Goal: Information Seeking & Learning: Find specific page/section

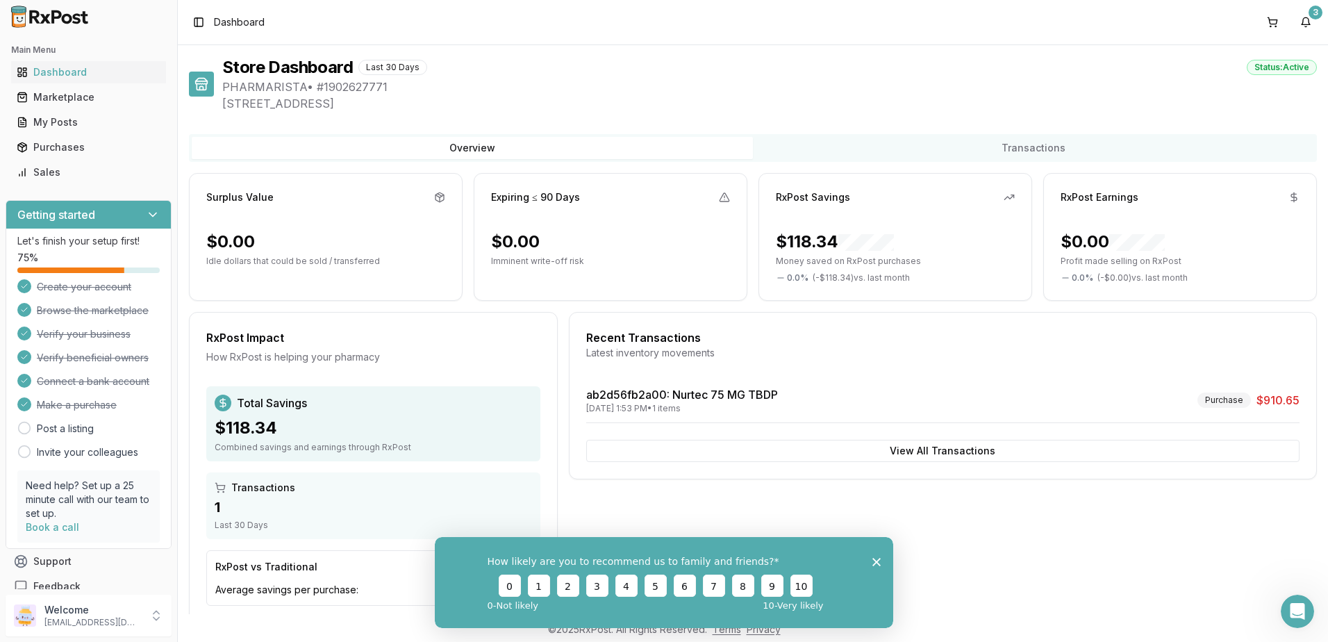
click at [875, 555] on div "How likely are you to recommend us to family and friends? 0 1 2 3 4 5 6 7 8 9 1…" at bounding box center [664, 581] width 458 height 91
click at [41, 63] on link "Dashboard" at bounding box center [88, 72] width 155 height 25
click at [879, 561] on icon "Close survey" at bounding box center [876, 561] width 8 height 8
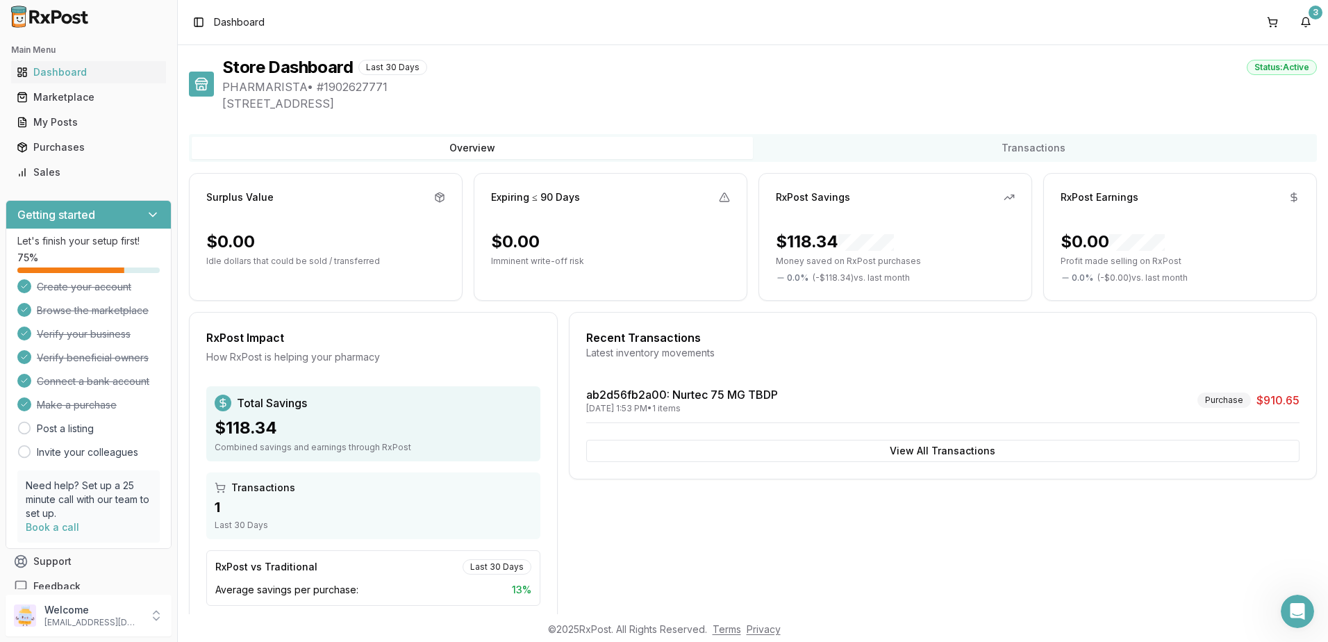
click at [794, 447] on button "View All Transactions" at bounding box center [942, 451] width 713 height 22
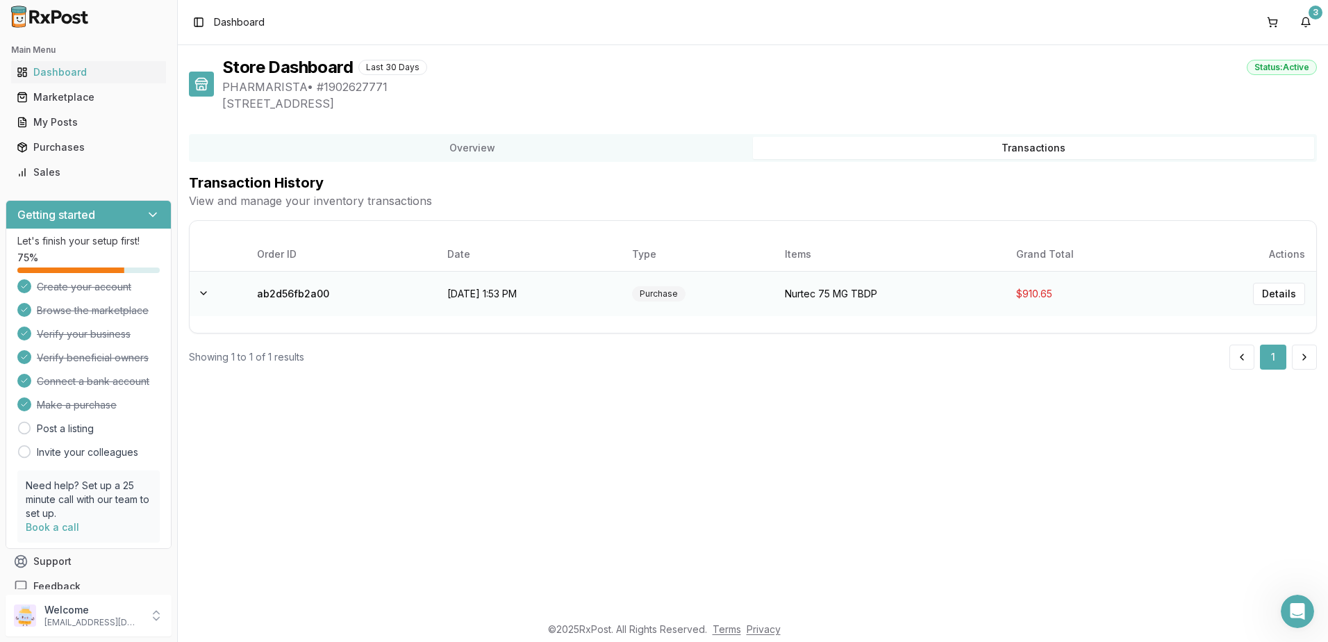
drag, startPoint x: 204, startPoint y: 295, endPoint x: 238, endPoint y: 297, distance: 33.4
click at [210, 297] on button at bounding box center [203, 293] width 17 height 17
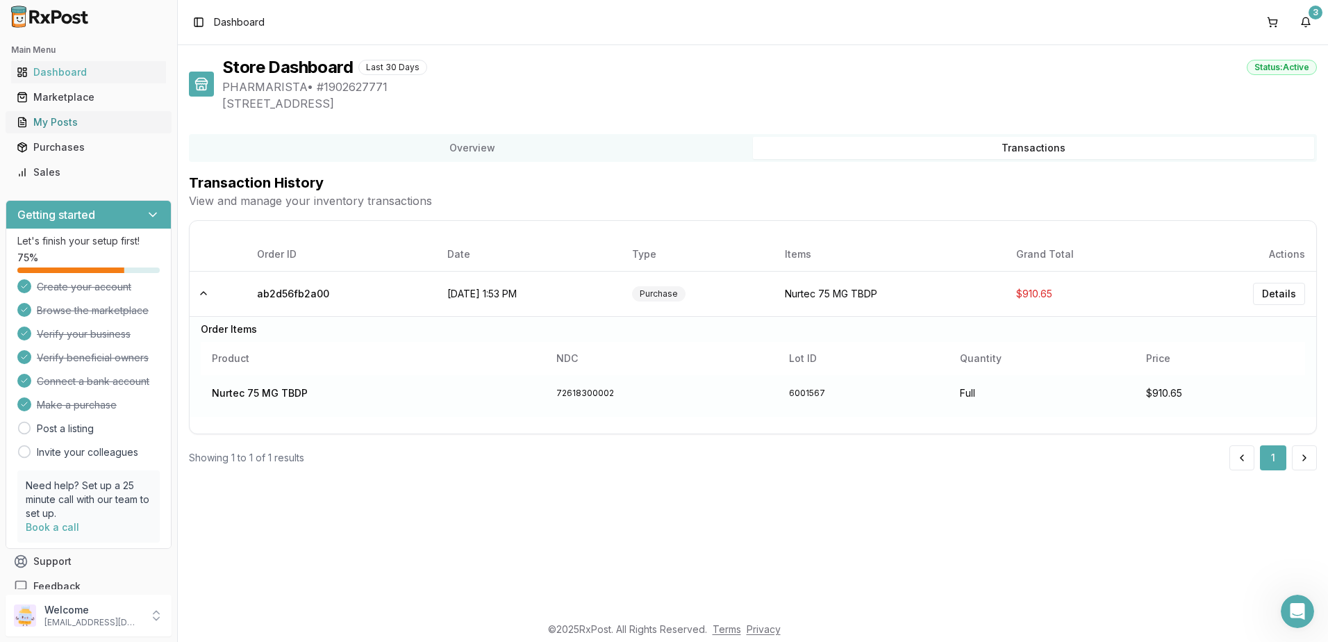
click at [47, 130] on link "My Posts" at bounding box center [88, 122] width 155 height 25
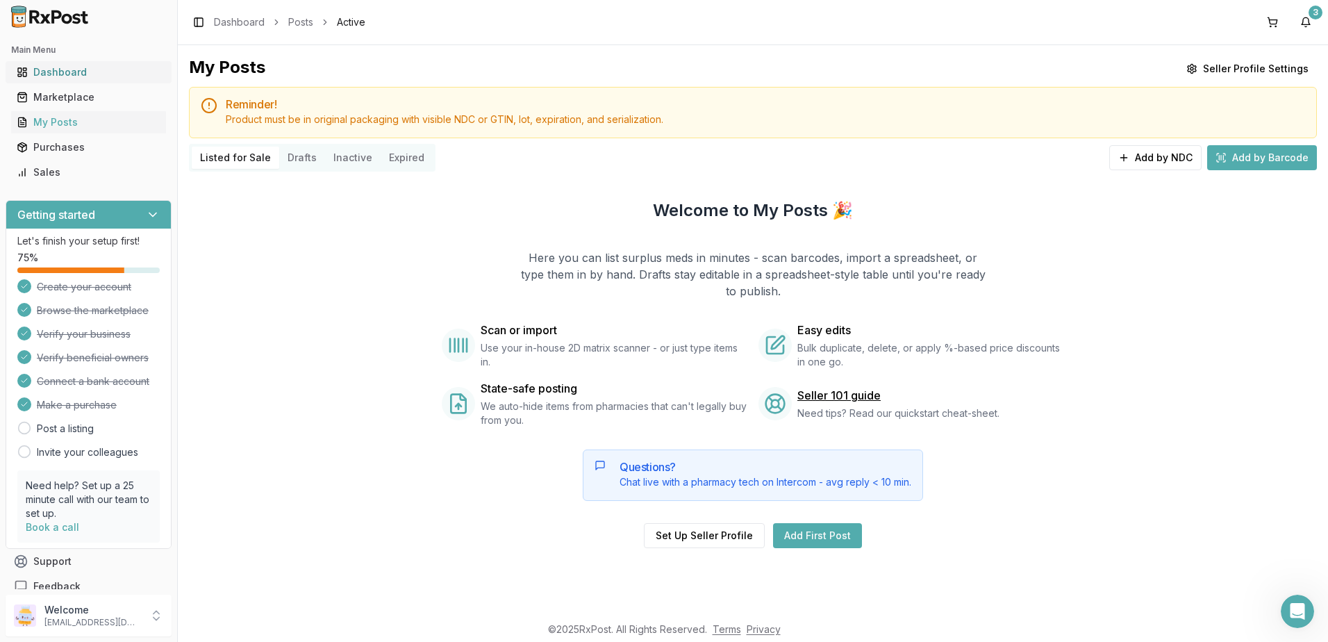
click at [74, 70] on div "Dashboard" at bounding box center [89, 72] width 144 height 14
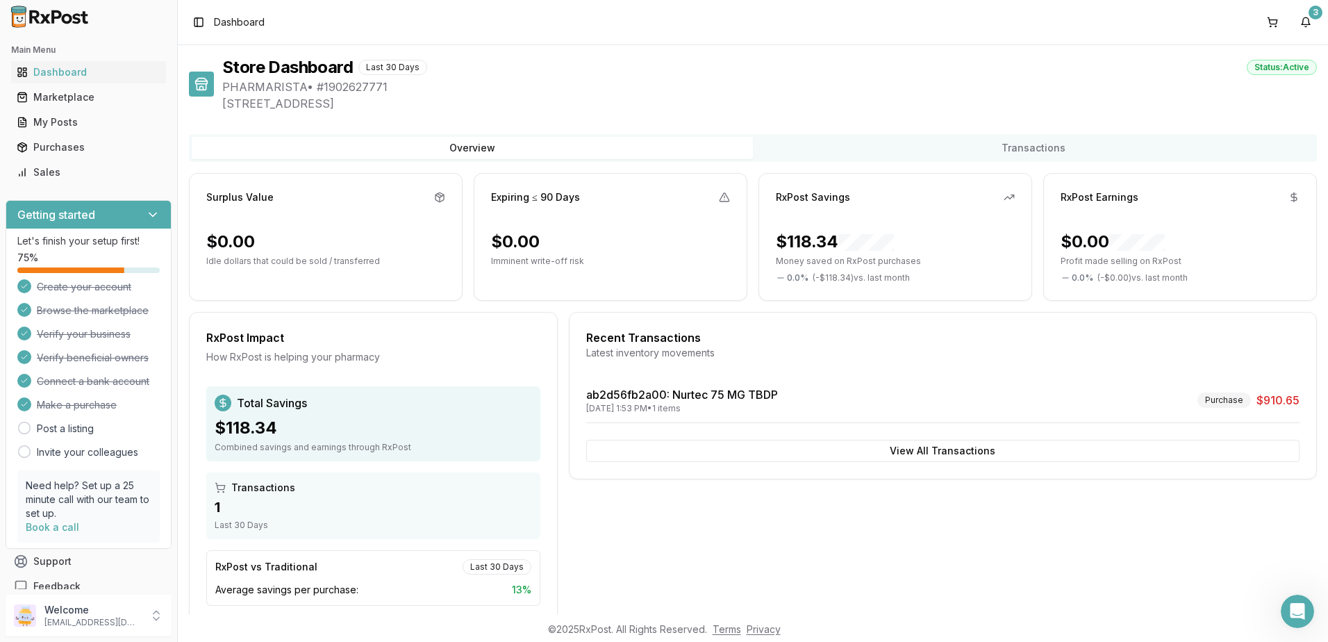
click at [506, 144] on button "Overview" at bounding box center [472, 148] width 561 height 22
click at [570, 26] on div "Toggle Sidebar Dashboard 3" at bounding box center [753, 22] width 1150 height 44
click at [217, 24] on span "Dashboard" at bounding box center [239, 22] width 51 height 14
click at [204, 20] on button "Toggle Sidebar" at bounding box center [198, 22] width 19 height 19
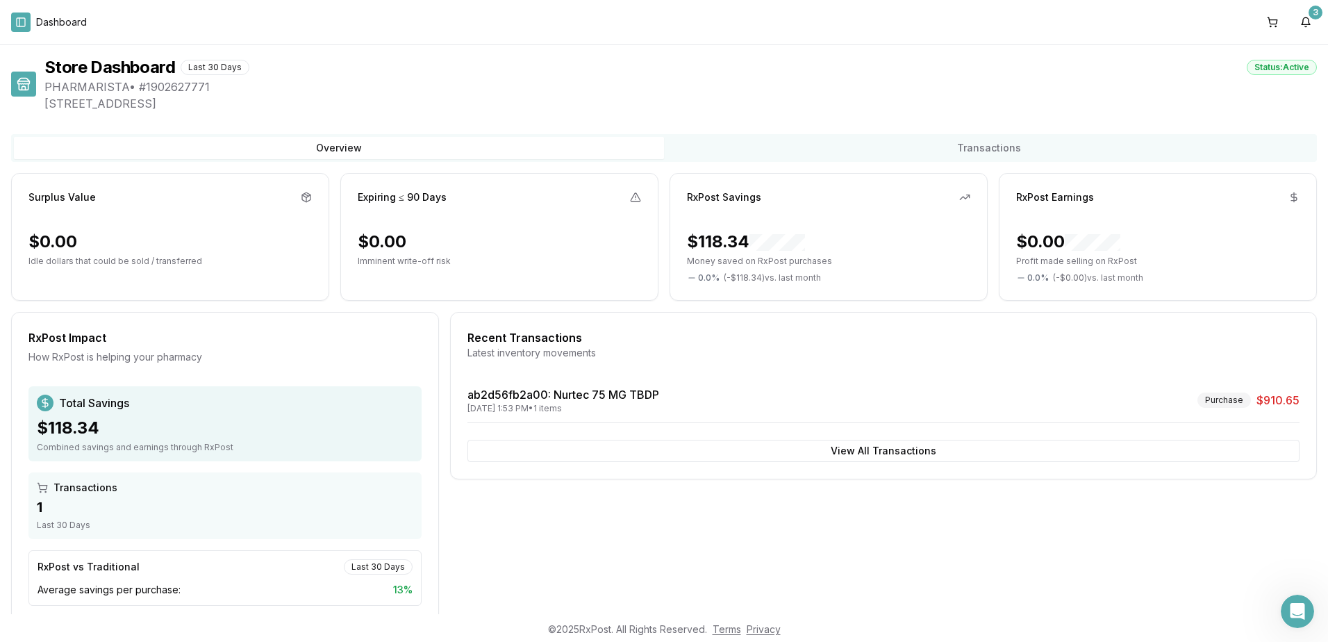
click at [23, 22] on button "Toggle Sidebar" at bounding box center [20, 22] width 19 height 19
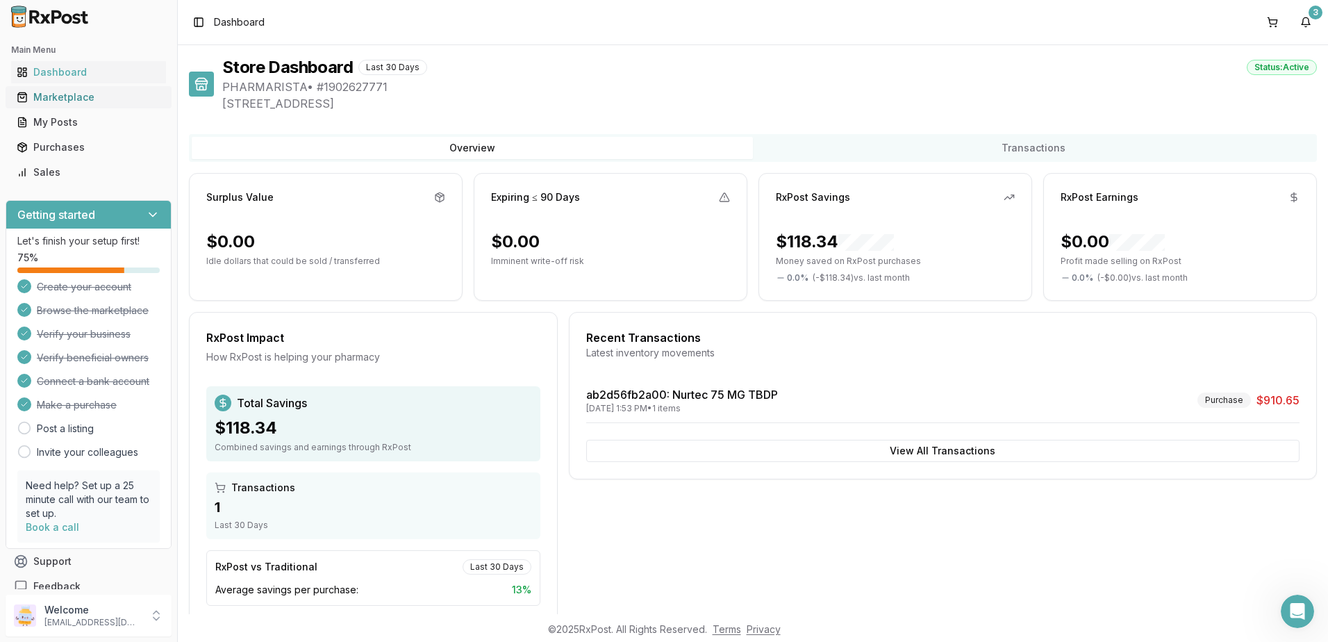
click at [64, 97] on div "Marketplace" at bounding box center [89, 97] width 144 height 14
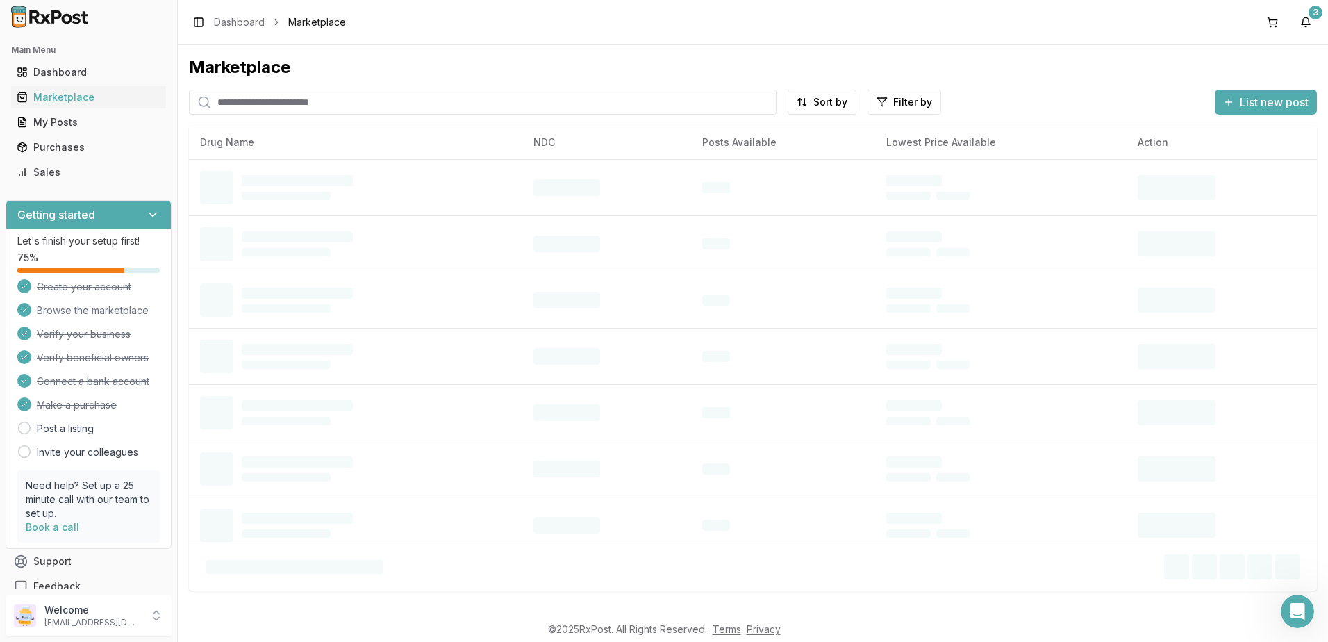
click at [388, 101] on input "search" at bounding box center [483, 102] width 588 height 25
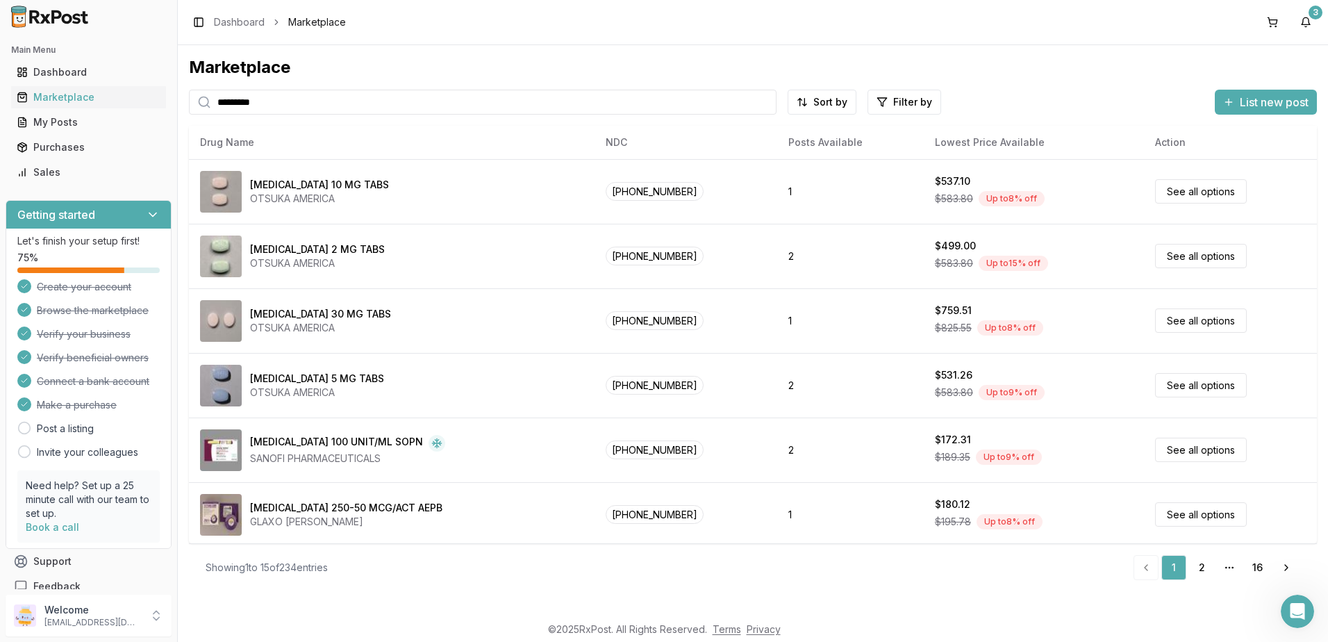
type input "*********"
